Goal: Transaction & Acquisition: Purchase product/service

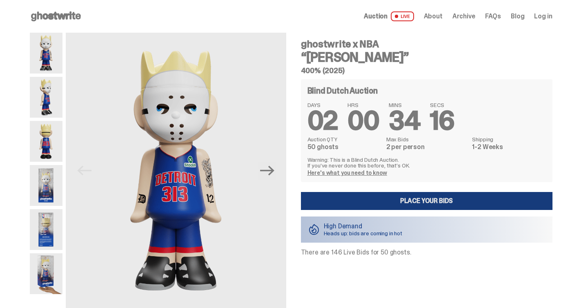
click at [355, 199] on link "Place your Bids" at bounding box center [427, 201] width 252 height 18
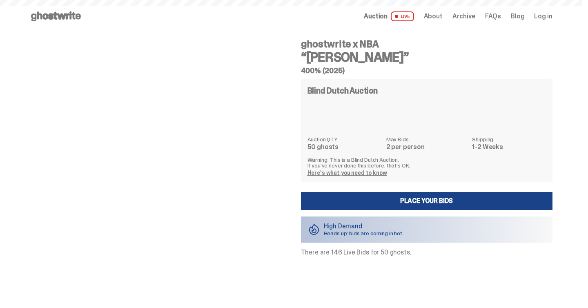
click at [382, 14] on span "Auction" at bounding box center [376, 16] width 24 height 7
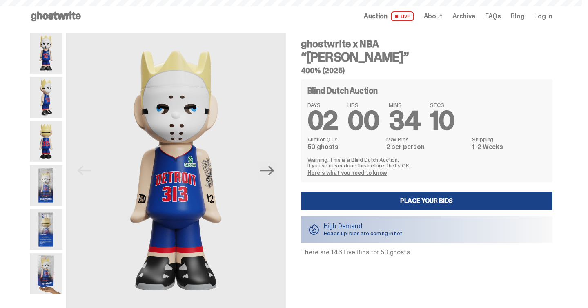
click at [413, 18] on span "LIVE" at bounding box center [402, 16] width 23 height 10
click at [49, 15] on use at bounding box center [56, 16] width 50 height 10
